Goal: Find specific page/section: Find specific page/section

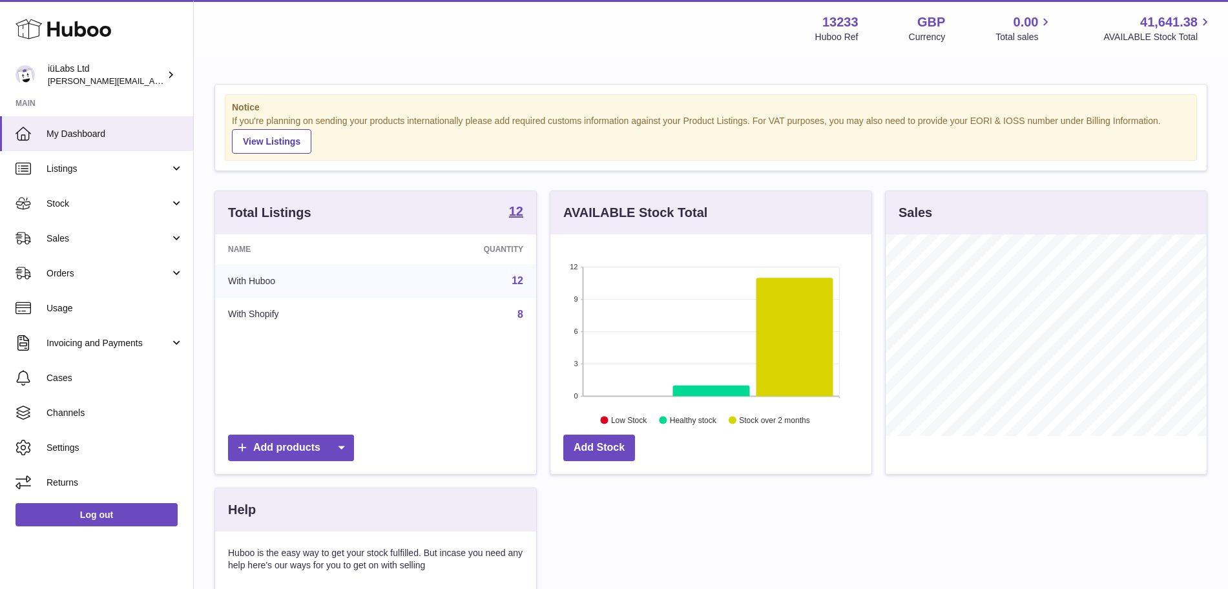
scroll to position [201, 321]
click at [94, 232] on span "Sales" at bounding box center [107, 238] width 123 height 12
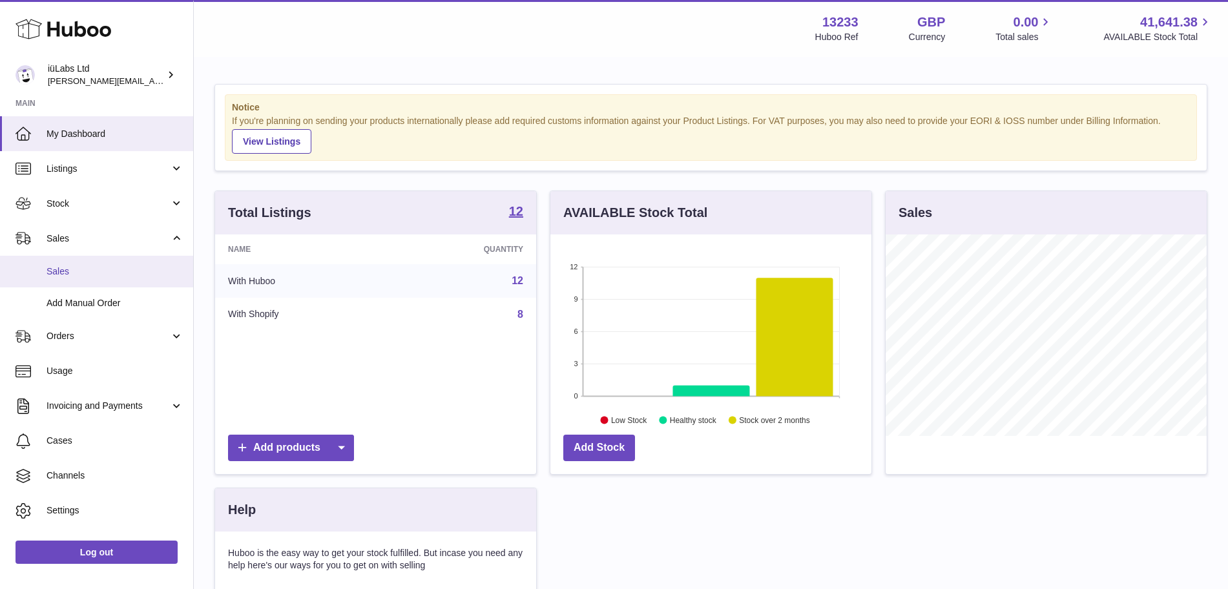
click at [88, 269] on span "Sales" at bounding box center [114, 271] width 137 height 12
